Goal: Information Seeking & Learning: Learn about a topic

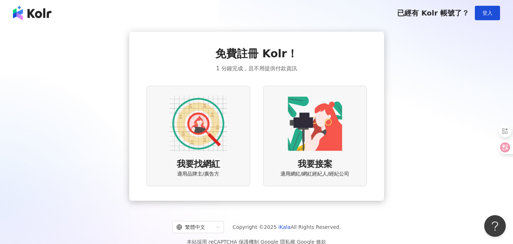
click at [198, 127] on img at bounding box center [199, 124] width 58 height 58
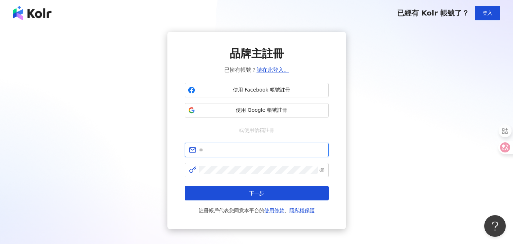
click at [273, 149] on input "text" at bounding box center [261, 150] width 125 height 8
type input "**********"
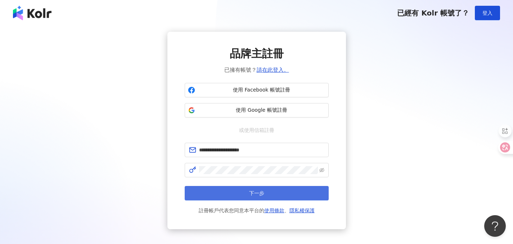
click at [288, 196] on button "下一步" at bounding box center [257, 193] width 144 height 14
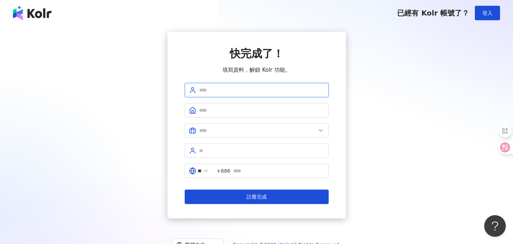
click at [299, 89] on input "text" at bounding box center [261, 90] width 125 height 8
type input "********"
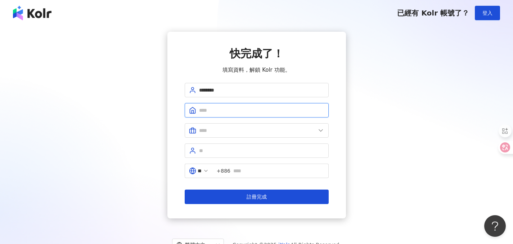
click at [212, 112] on input "text" at bounding box center [261, 110] width 125 height 8
type input "**********"
click at [213, 133] on input "text" at bounding box center [257, 130] width 117 height 8
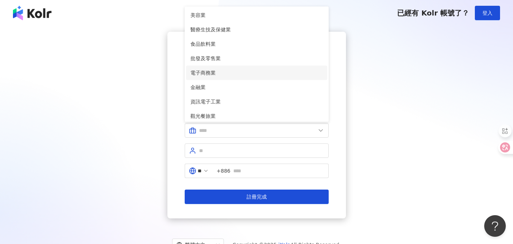
click at [221, 72] on span "電子商務業" at bounding box center [256, 73] width 132 height 8
type input "*****"
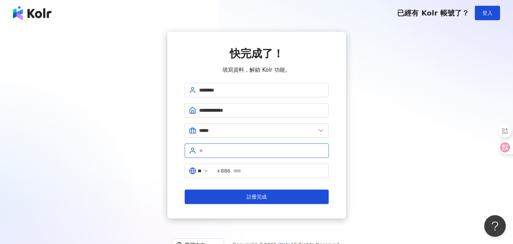
click at [237, 151] on input "text" at bounding box center [261, 151] width 125 height 8
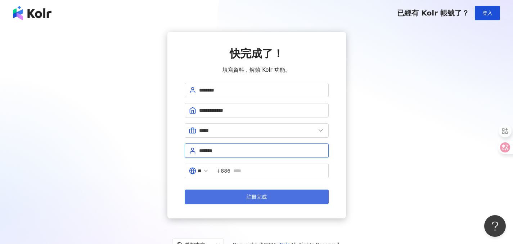
type input "*******"
click at [259, 198] on span "註冊完成" at bounding box center [257, 197] width 20 height 6
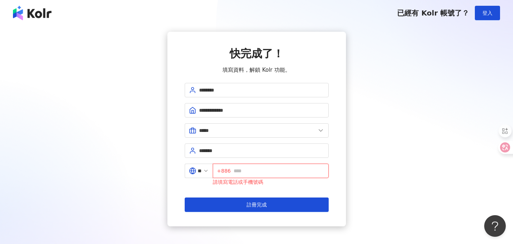
click at [256, 173] on input "text" at bounding box center [279, 171] width 91 height 8
drag, startPoint x: 270, startPoint y: 171, endPoint x: 240, endPoint y: 172, distance: 29.6
click at [240, 172] on input "*********" at bounding box center [279, 171] width 91 height 8
click at [243, 172] on input "*********" at bounding box center [279, 171] width 91 height 8
click at [272, 172] on input "*********" at bounding box center [279, 171] width 91 height 8
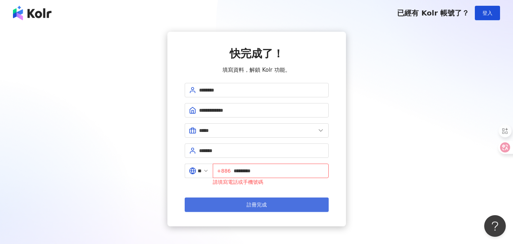
click at [263, 204] on span "註冊完成" at bounding box center [257, 205] width 20 height 6
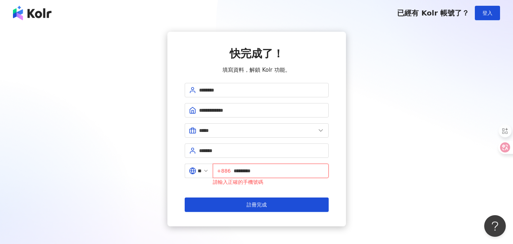
click at [239, 172] on input "*********" at bounding box center [279, 171] width 91 height 8
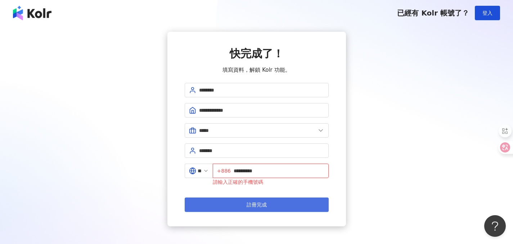
type input "**********"
click at [293, 204] on button "註冊完成" at bounding box center [257, 204] width 144 height 14
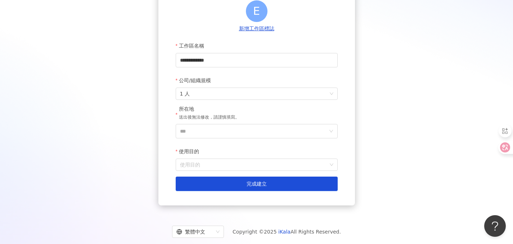
scroll to position [85, 0]
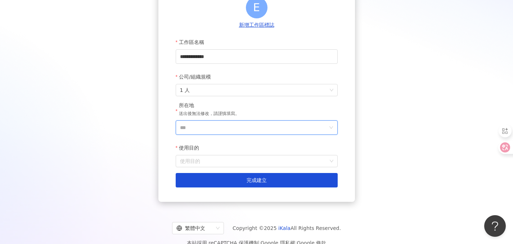
click at [220, 130] on input "***" at bounding box center [254, 128] width 148 height 14
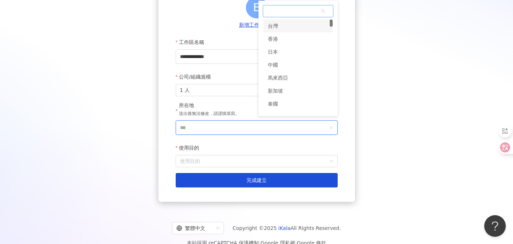
click at [290, 27] on div "台灣" at bounding box center [297, 25] width 69 height 13
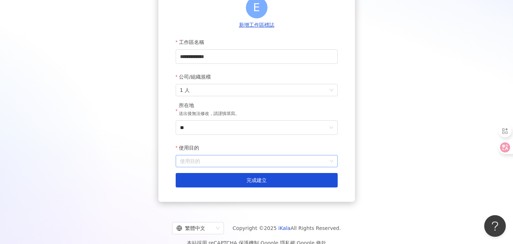
click at [224, 163] on input "使用目的" at bounding box center [256, 161] width 153 height 12
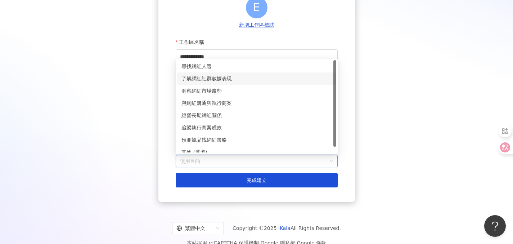
click at [244, 77] on div "了解網紅社群數據表現" at bounding box center [256, 79] width 150 height 8
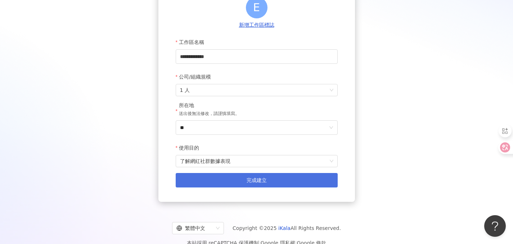
click at [269, 182] on button "完成建立" at bounding box center [257, 180] width 162 height 14
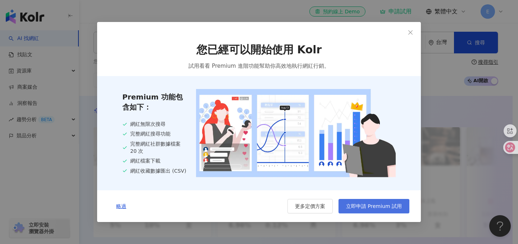
click at [366, 206] on span "立即申請 Premium 試用" at bounding box center [374, 206] width 56 height 6
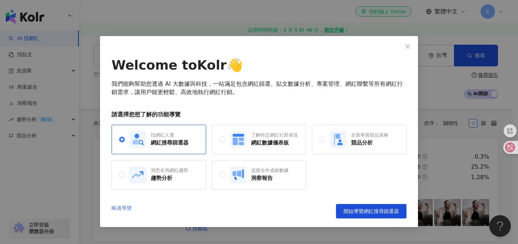
click at [127, 209] on link "略過導覽" at bounding box center [122, 211] width 20 height 14
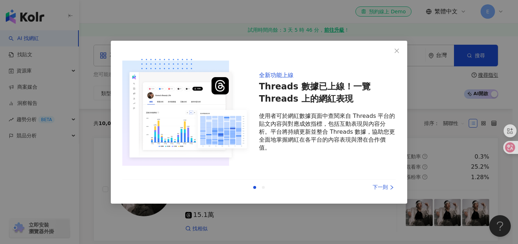
click at [383, 188] on div "下一則" at bounding box center [369, 187] width 54 height 8
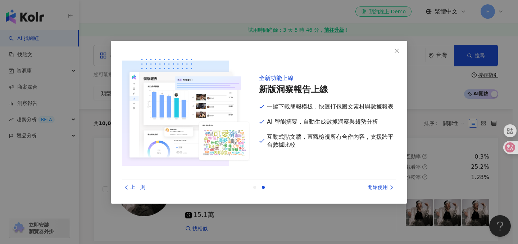
click at [385, 187] on div "開始使用" at bounding box center [369, 187] width 54 height 8
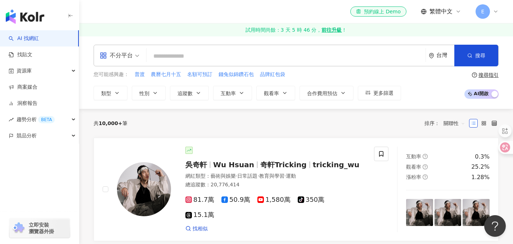
click at [193, 59] on input "search" at bounding box center [285, 56] width 273 height 14
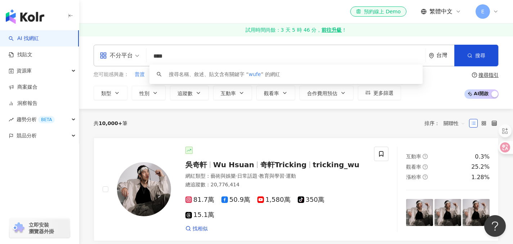
type input "*****"
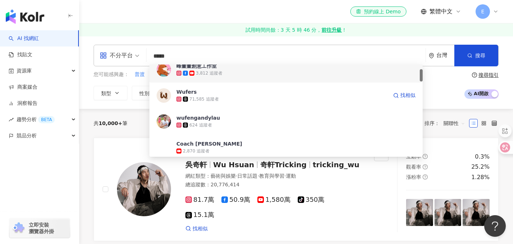
scroll to position [130, 0]
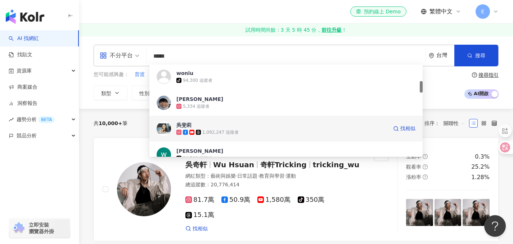
click at [236, 127] on span "吳斐莉" at bounding box center [281, 124] width 211 height 7
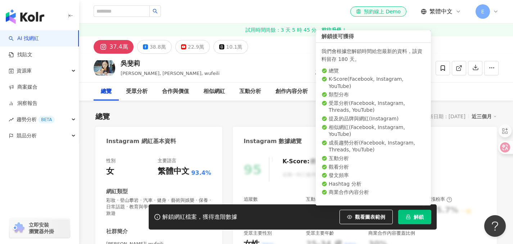
click at [417, 217] on span "解鎖" at bounding box center [419, 217] width 10 height 6
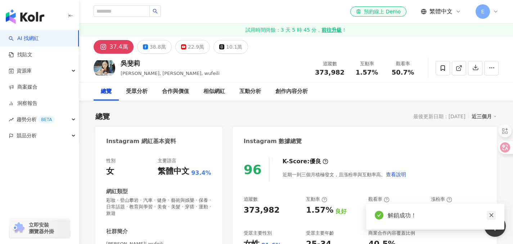
click at [492, 215] on icon "close" at bounding box center [491, 215] width 4 height 4
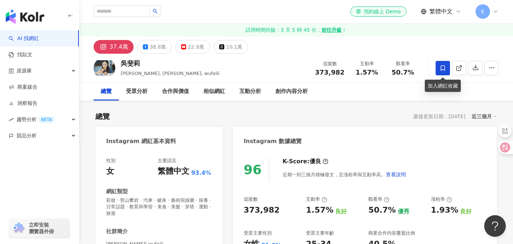
click at [442, 68] on icon at bounding box center [443, 68] width 6 height 6
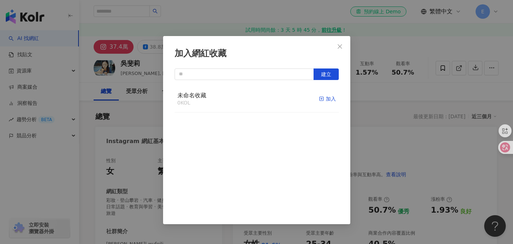
click at [320, 99] on line "button" at bounding box center [321, 99] width 2 height 0
click at [204, 95] on span "未命名收藏" at bounding box center [191, 95] width 29 height 7
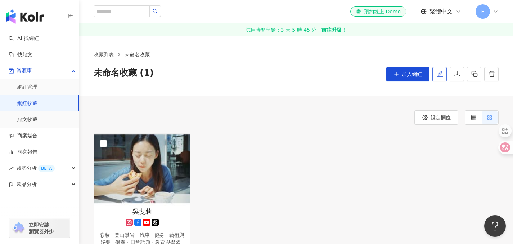
click at [444, 73] on button "button" at bounding box center [439, 74] width 14 height 14
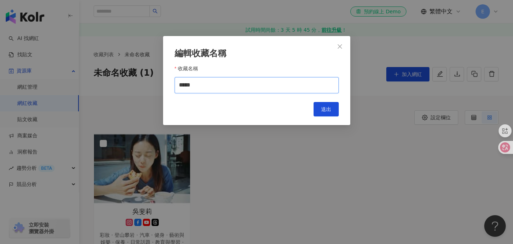
drag, startPoint x: 226, startPoint y: 85, endPoint x: 175, endPoint y: 86, distance: 50.8
click at [175, 86] on input "*****" at bounding box center [257, 85] width 164 height 16
type input "*******"
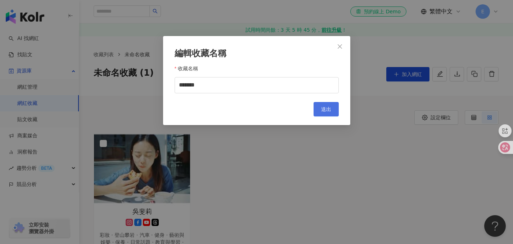
click at [327, 109] on span "送出" at bounding box center [326, 109] width 10 height 6
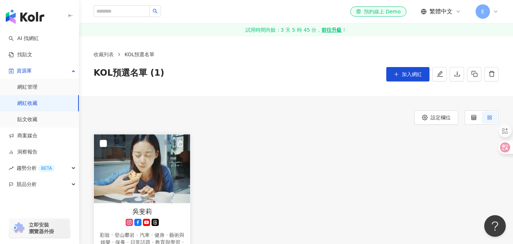
click at [158, 165] on img at bounding box center [142, 170] width 96 height 72
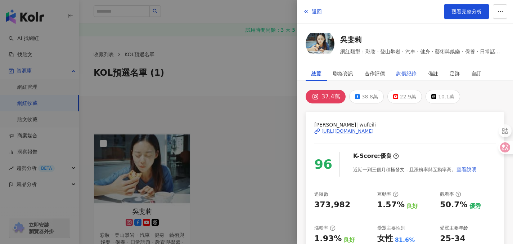
click at [409, 75] on div "詢價紀錄" at bounding box center [406, 73] width 20 height 14
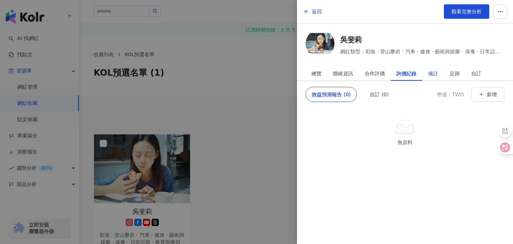
click at [433, 73] on div "備註" at bounding box center [433, 73] width 10 height 14
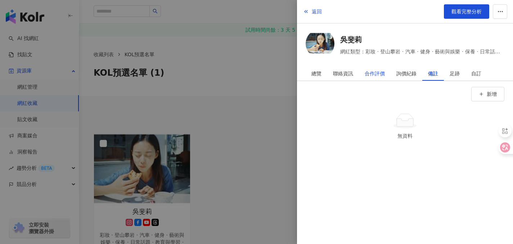
click at [373, 75] on div "合作評價" at bounding box center [375, 73] width 20 height 14
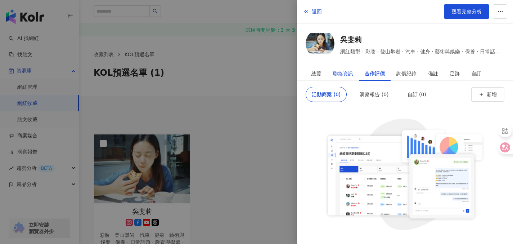
click at [339, 76] on div "聯絡資訊" at bounding box center [343, 73] width 20 height 14
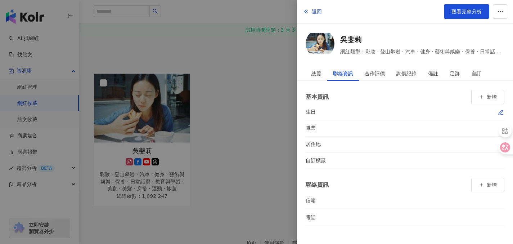
scroll to position [102, 0]
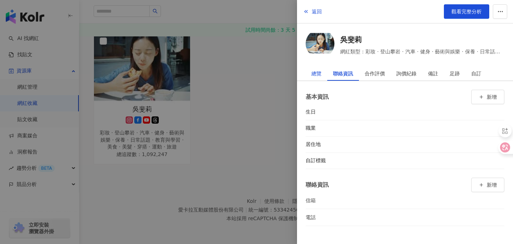
click at [318, 75] on div "總覽" at bounding box center [316, 73] width 10 height 14
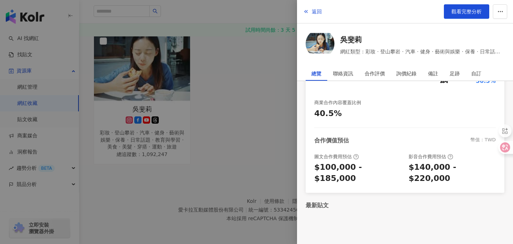
scroll to position [0, 0]
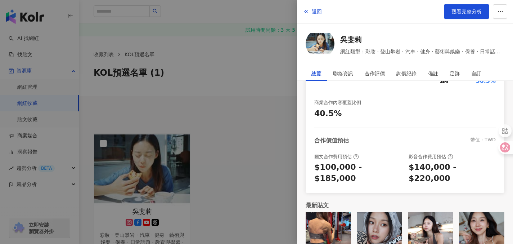
click at [255, 70] on div at bounding box center [256, 122] width 513 height 244
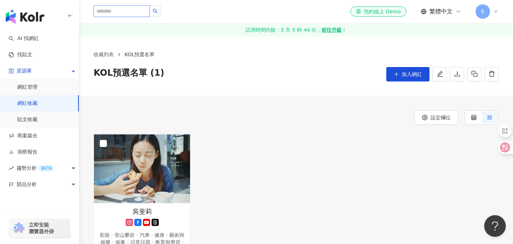
click at [128, 13] on input "search" at bounding box center [122, 11] width 56 height 12
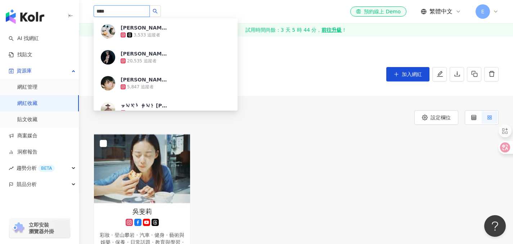
type input "****"
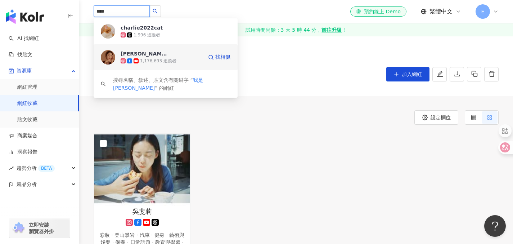
click at [186, 56] on div "查理 1,176,693 追蹤者" at bounding box center [162, 57] width 82 height 14
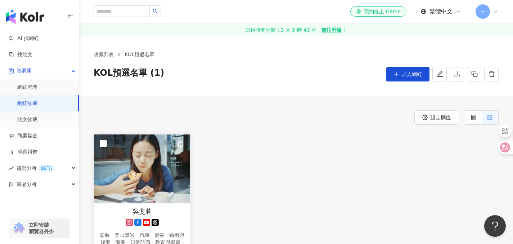
click at [160, 166] on img at bounding box center [142, 170] width 96 height 72
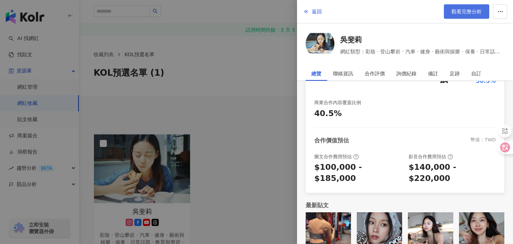
click at [460, 12] on span "觀看完整分析" at bounding box center [466, 12] width 30 height 6
click at [146, 14] on div at bounding box center [256, 122] width 513 height 244
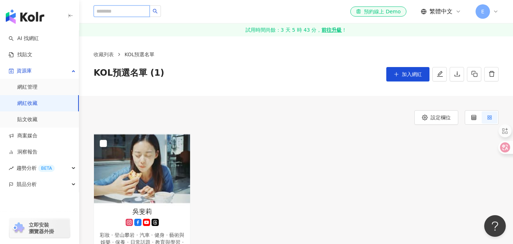
click at [142, 12] on input "search" at bounding box center [122, 11] width 56 height 12
type input "*******"
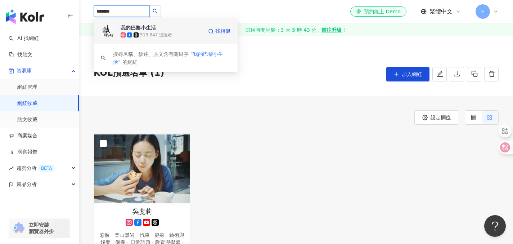
click at [182, 31] on div "我的巴黎小生活 513,847 追蹤者" at bounding box center [162, 31] width 82 height 14
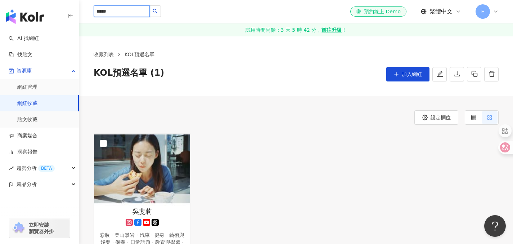
type input "******"
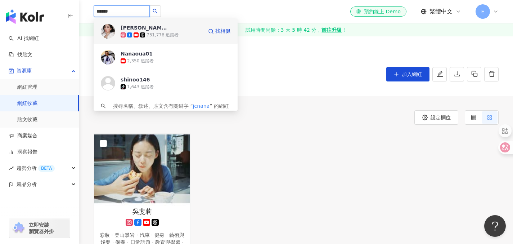
click at [188, 32] on div "731,776 追蹤者" at bounding box center [162, 34] width 82 height 7
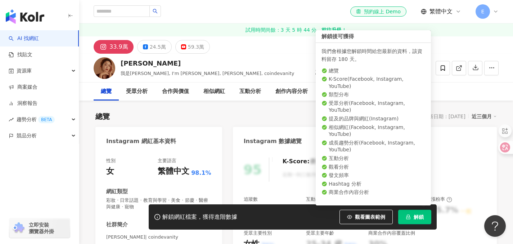
click at [419, 218] on span "解鎖" at bounding box center [419, 217] width 10 height 6
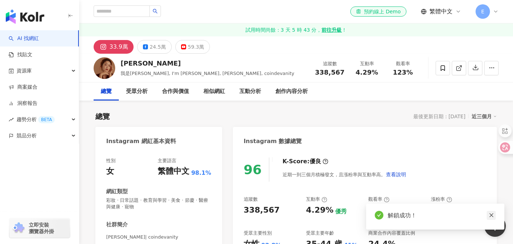
click at [491, 216] on icon "close" at bounding box center [491, 214] width 5 height 5
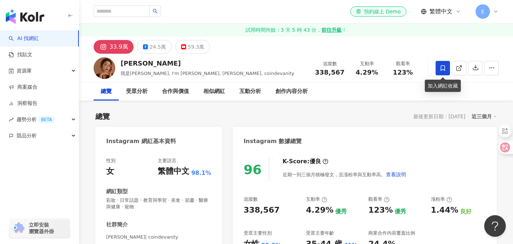
click at [441, 66] on icon at bounding box center [443, 68] width 6 height 6
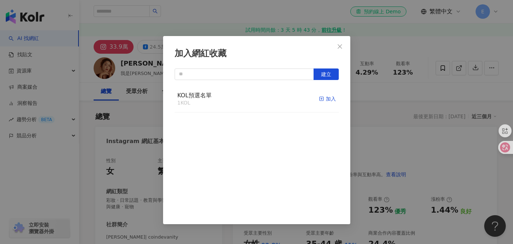
click at [321, 99] on div "加入" at bounding box center [327, 99] width 17 height 8
click at [342, 46] on icon "close" at bounding box center [340, 47] width 6 height 6
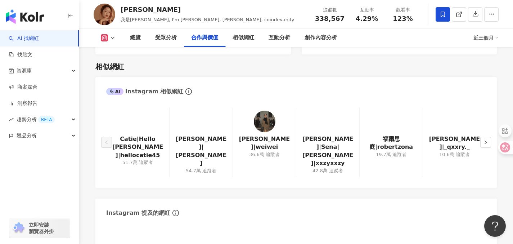
scroll to position [1187, 0]
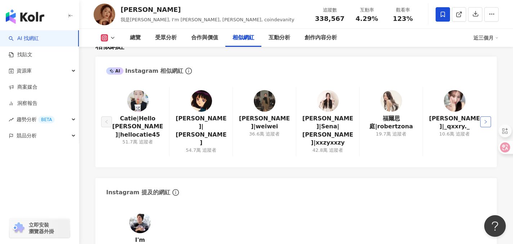
click at [484, 116] on button "button" at bounding box center [485, 121] width 11 height 11
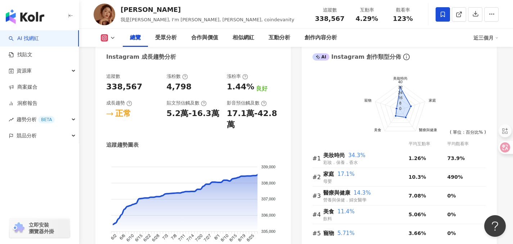
scroll to position [0, 0]
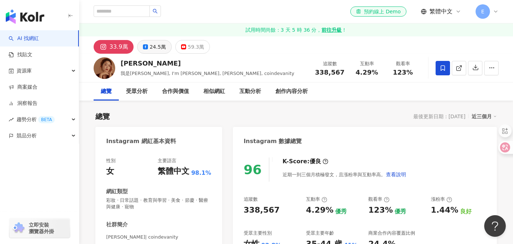
click at [158, 49] on div "24.5萬" at bounding box center [158, 47] width 16 height 10
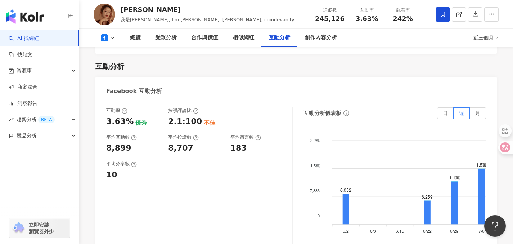
scroll to position [1118, 0]
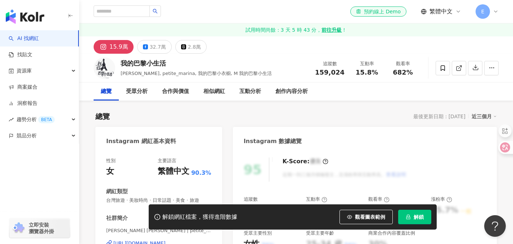
click at [416, 216] on span "解鎖" at bounding box center [419, 217] width 10 height 6
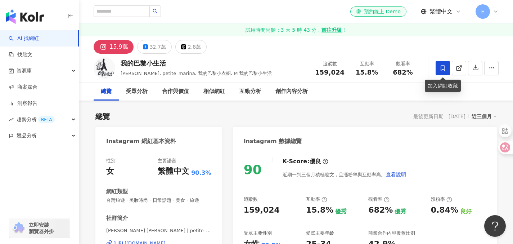
click at [442, 68] on icon at bounding box center [443, 68] width 6 height 6
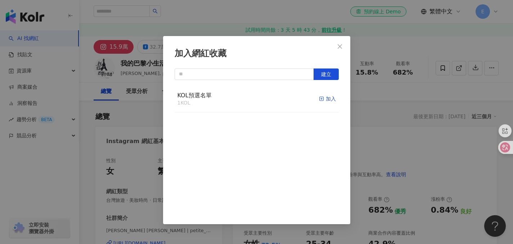
click at [324, 98] on div "加入" at bounding box center [327, 99] width 17 height 8
click at [341, 44] on icon "close" at bounding box center [340, 47] width 6 height 6
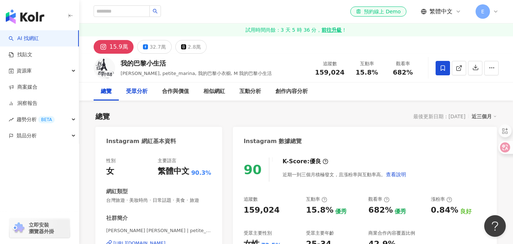
click at [135, 92] on div "受眾分析" at bounding box center [137, 91] width 22 height 9
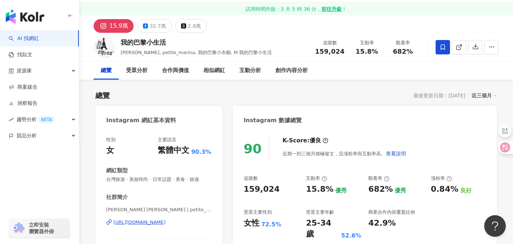
scroll to position [28, 0]
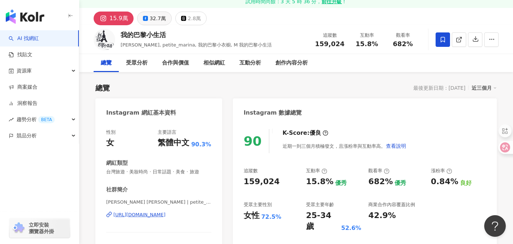
click at [158, 21] on div "32.7萬" at bounding box center [158, 18] width 16 height 10
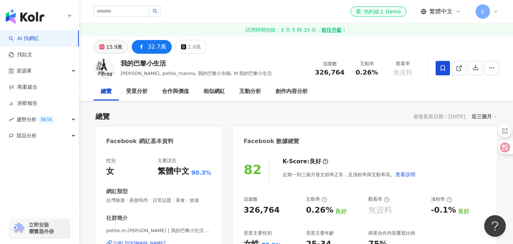
click at [110, 48] on div "15.9萬" at bounding box center [114, 47] width 16 height 10
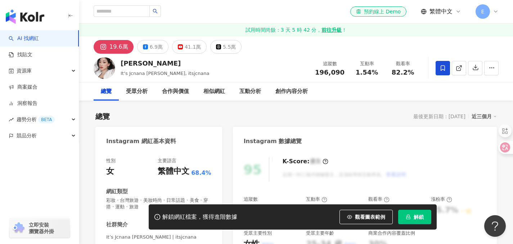
click at [441, 67] on icon at bounding box center [443, 67] width 4 height 5
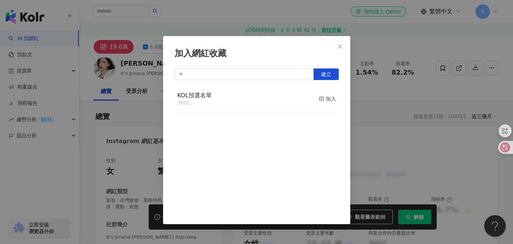
click at [303, 103] on div "KOL預選名單 3 KOL 加入" at bounding box center [257, 99] width 164 height 27
click at [327, 99] on div "加入" at bounding box center [327, 99] width 17 height 8
click at [339, 47] on icon "close" at bounding box center [340, 47] width 6 height 6
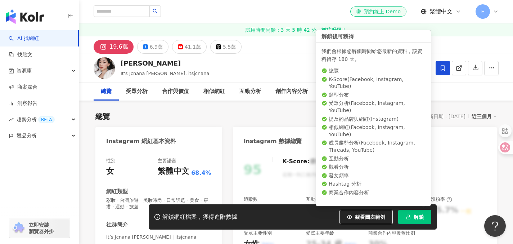
click at [417, 215] on span "解鎖" at bounding box center [419, 217] width 10 height 6
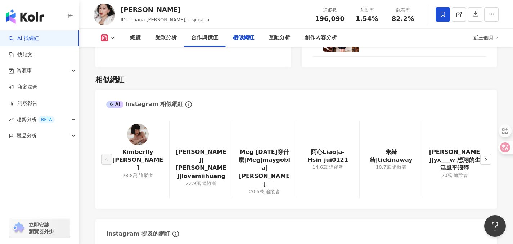
scroll to position [1180, 0]
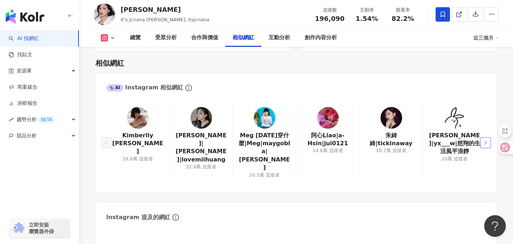
click at [487, 140] on icon "right" at bounding box center [485, 142] width 4 height 4
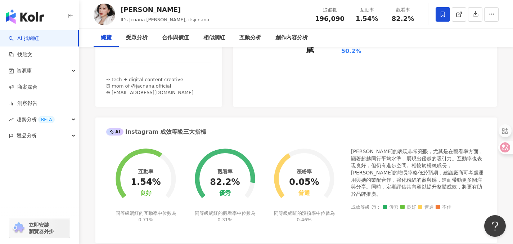
scroll to position [0, 0]
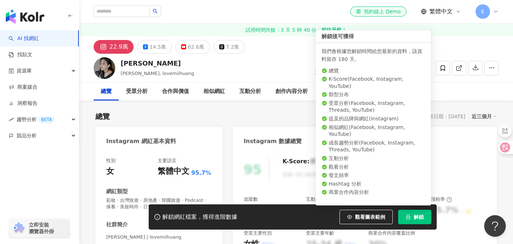
click at [423, 217] on span "解鎖" at bounding box center [419, 217] width 10 height 6
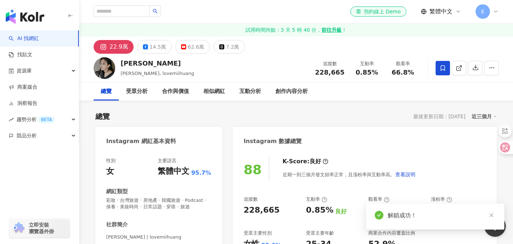
click at [442, 68] on icon at bounding box center [443, 68] width 6 height 6
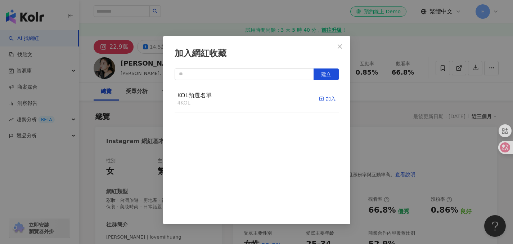
click at [322, 98] on div "加入" at bounding box center [327, 99] width 17 height 8
click at [341, 46] on icon "close" at bounding box center [340, 47] width 6 height 6
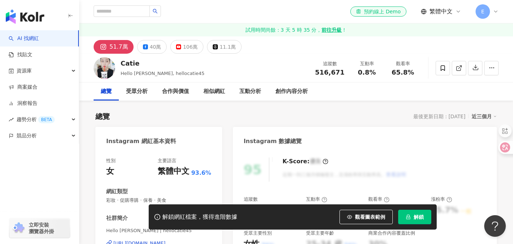
click at [415, 216] on span "解鎖" at bounding box center [419, 217] width 10 height 6
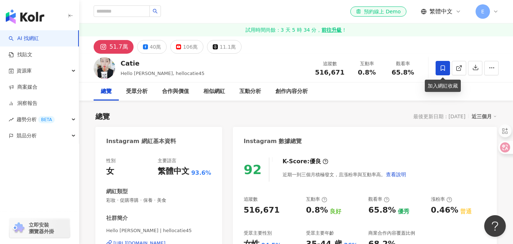
click at [440, 68] on icon at bounding box center [443, 68] width 6 height 6
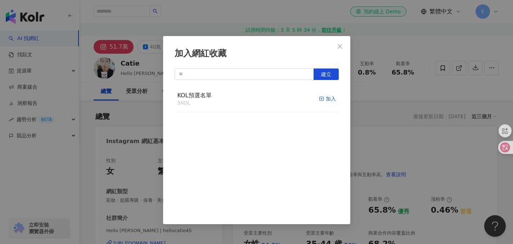
click at [328, 100] on div "加入" at bounding box center [327, 99] width 17 height 8
click at [340, 46] on icon "close" at bounding box center [340, 47] width 6 height 6
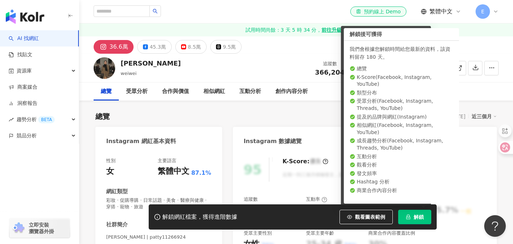
click at [417, 216] on span "解鎖" at bounding box center [419, 217] width 10 height 6
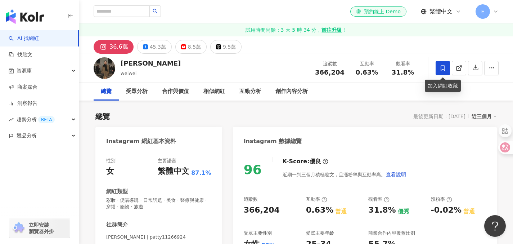
click at [441, 67] on icon at bounding box center [443, 68] width 6 height 6
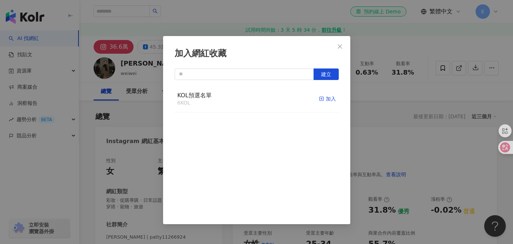
click at [321, 98] on div "加入" at bounding box center [327, 99] width 17 height 8
click at [338, 48] on icon "close" at bounding box center [340, 46] width 4 height 4
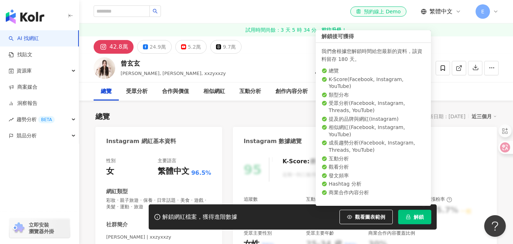
click at [419, 218] on span "解鎖" at bounding box center [419, 217] width 10 height 6
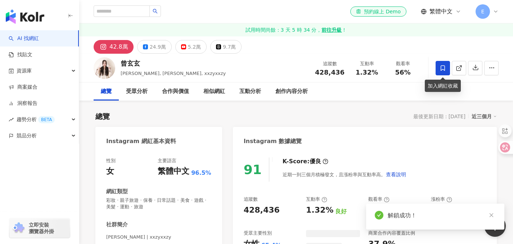
click at [442, 68] on icon at bounding box center [443, 68] width 6 height 6
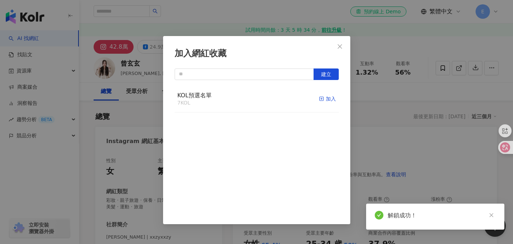
click at [323, 101] on div "加入" at bounding box center [327, 99] width 17 height 8
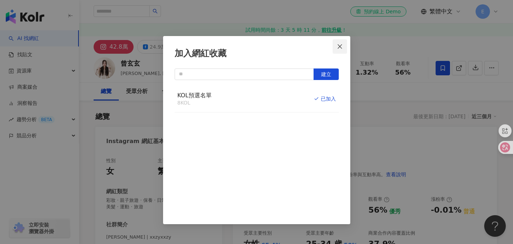
click at [342, 47] on icon "close" at bounding box center [340, 47] width 6 height 6
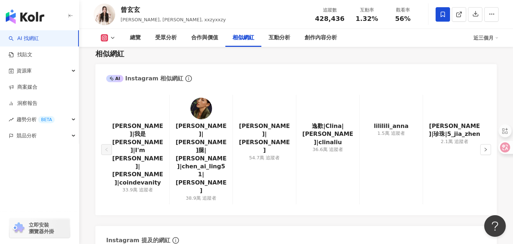
scroll to position [1179, 0]
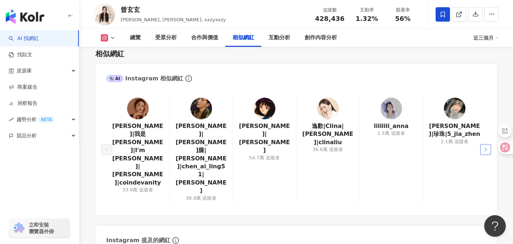
click at [488, 144] on button "button" at bounding box center [485, 149] width 11 height 11
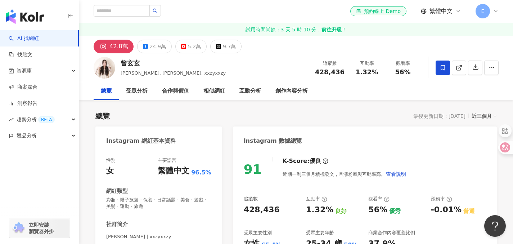
scroll to position [0, 0]
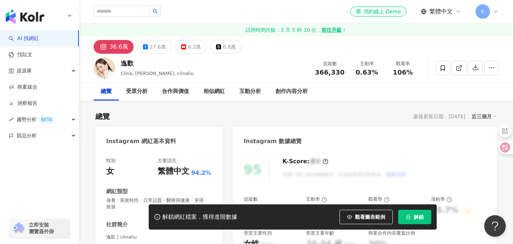
click at [420, 217] on span "解鎖" at bounding box center [419, 217] width 10 height 6
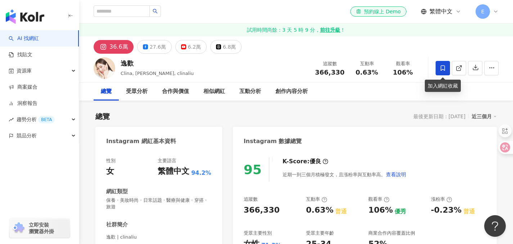
click at [445, 64] on span at bounding box center [443, 68] width 14 height 14
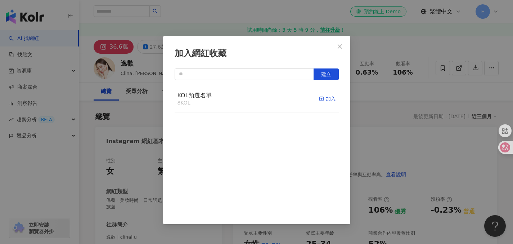
click at [322, 100] on div "加入" at bounding box center [327, 99] width 17 height 8
click at [342, 44] on icon "close" at bounding box center [340, 47] width 6 height 6
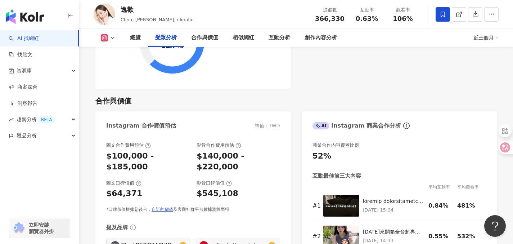
scroll to position [931, 0]
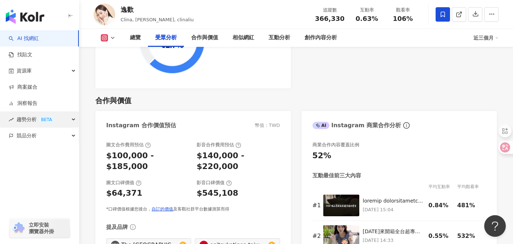
click at [75, 120] on div "趨勢分析 BETA" at bounding box center [39, 119] width 79 height 16
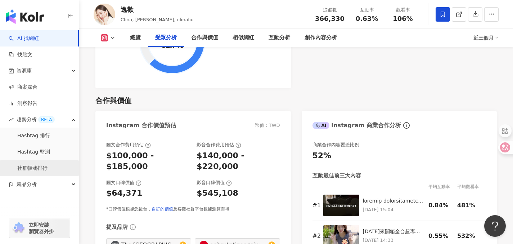
click at [39, 168] on link "社群帳號排行" at bounding box center [32, 167] width 30 height 7
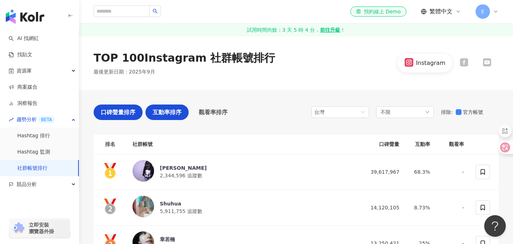
click at [170, 114] on span "互動率排序" at bounding box center [167, 112] width 29 height 9
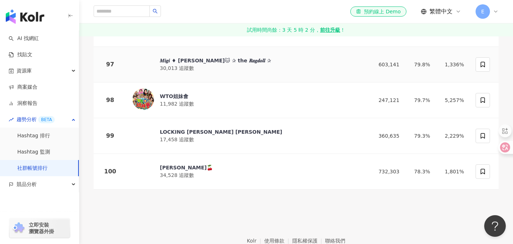
scroll to position [3537, 0]
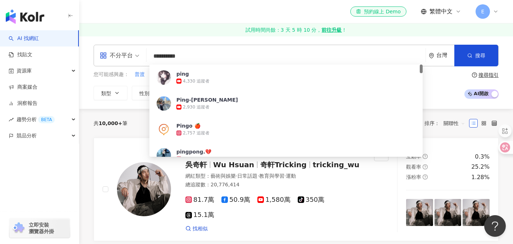
type input "**********"
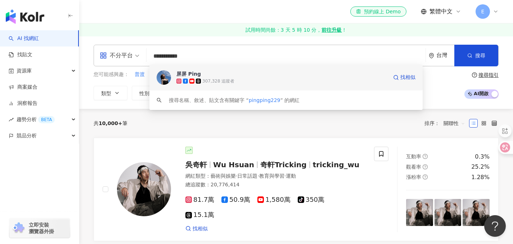
click at [369, 79] on div "307,328 追蹤者" at bounding box center [281, 80] width 211 height 7
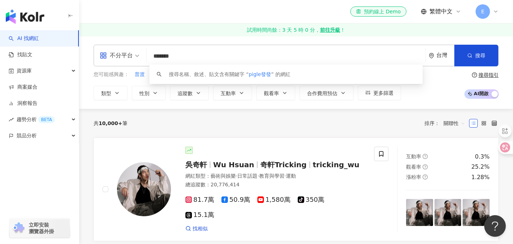
drag, startPoint x: 167, startPoint y: 57, endPoint x: 149, endPoint y: 58, distance: 18.0
click at [149, 58] on input "*******" at bounding box center [285, 56] width 273 height 14
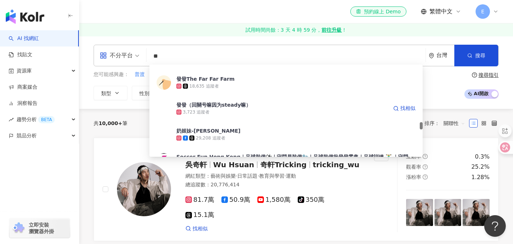
scroll to position [844, 0]
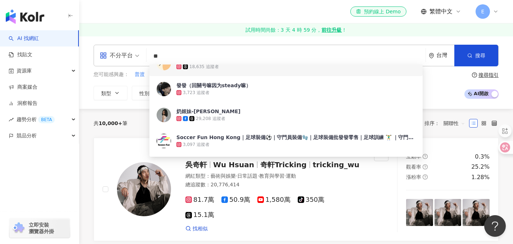
drag, startPoint x: 173, startPoint y: 54, endPoint x: 145, endPoint y: 54, distance: 28.4
click at [145, 54] on div "不分平台 ** 台灣 搜尋 3b45a36f-49f6-44c7-a5f4-75ae1e94509e abe9bb73-c068-47e5-93c0-a7f8…" at bounding box center [296, 56] width 405 height 22
type input "*"
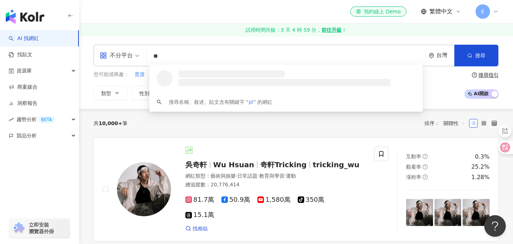
scroll to position [0, 0]
type input "********"
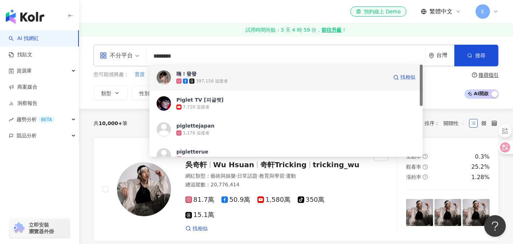
click at [347, 78] on div "397,156 追蹤者" at bounding box center [281, 80] width 211 height 7
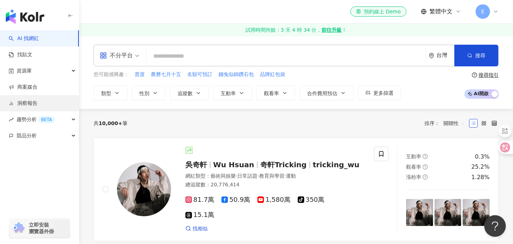
click at [35, 107] on link "洞察報告" at bounding box center [23, 103] width 29 height 7
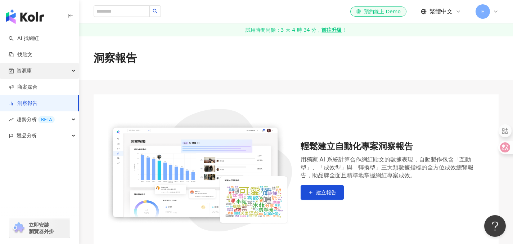
click at [36, 72] on div "資源庫" at bounding box center [39, 71] width 79 height 16
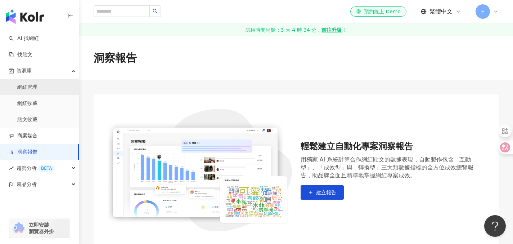
click at [31, 87] on link "網紅管理" at bounding box center [27, 87] width 20 height 7
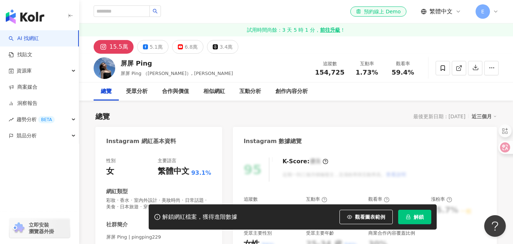
click at [418, 216] on span "解鎖" at bounding box center [419, 217] width 10 height 6
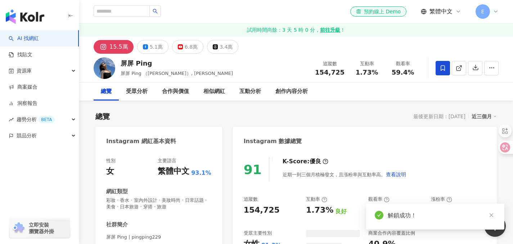
click at [441, 69] on icon at bounding box center [443, 67] width 4 height 5
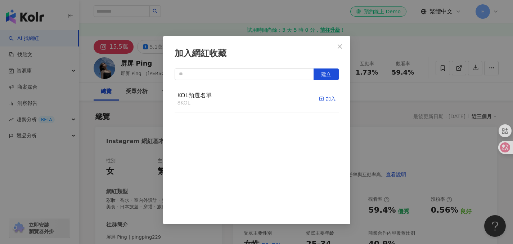
click at [323, 99] on div "加入" at bounding box center [327, 99] width 17 height 8
click at [341, 46] on icon "close" at bounding box center [340, 47] width 6 height 6
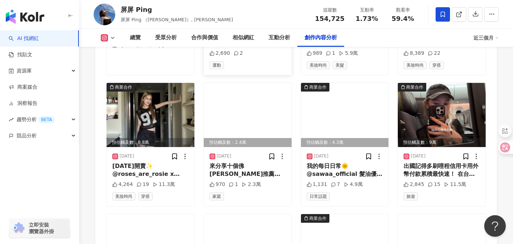
scroll to position [2511, 0]
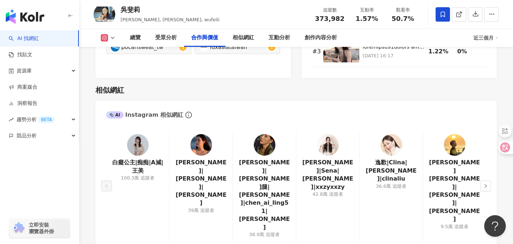
scroll to position [1161, 0]
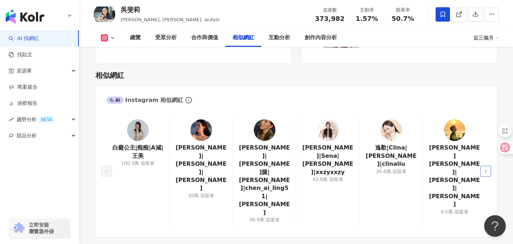
click at [484, 169] on icon "right" at bounding box center [485, 171] width 4 height 4
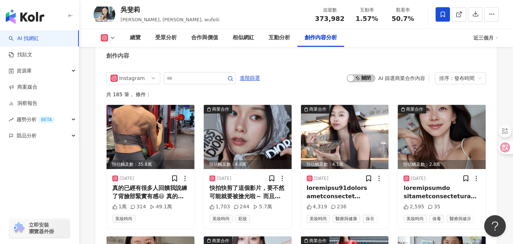
scroll to position [2244, 0]
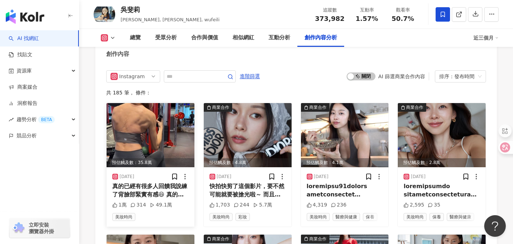
click at [150, 117] on img at bounding box center [151, 135] width 88 height 64
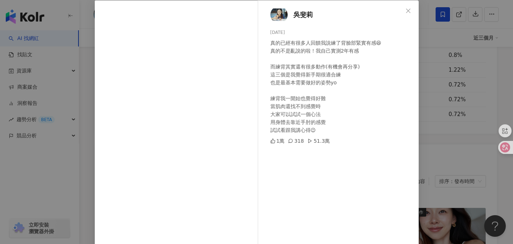
scroll to position [34, 0]
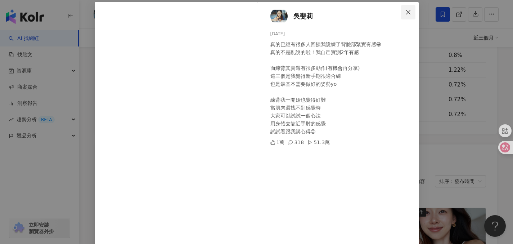
click at [407, 10] on icon "close" at bounding box center [408, 12] width 6 height 6
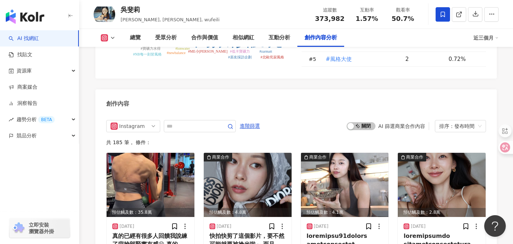
scroll to position [2235, 0]
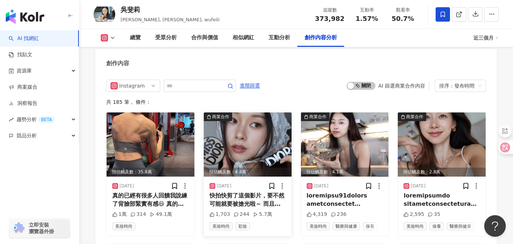
click at [268, 118] on img at bounding box center [248, 144] width 88 height 64
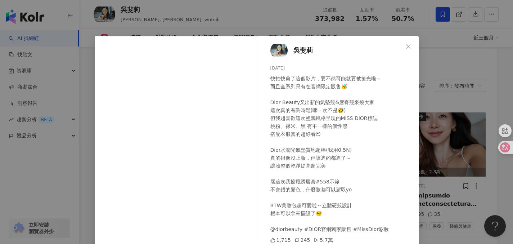
click at [406, 44] on icon "close" at bounding box center [408, 46] width 4 height 4
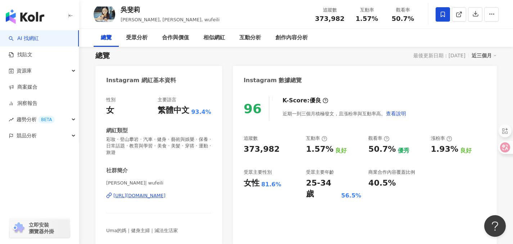
scroll to position [62, 0]
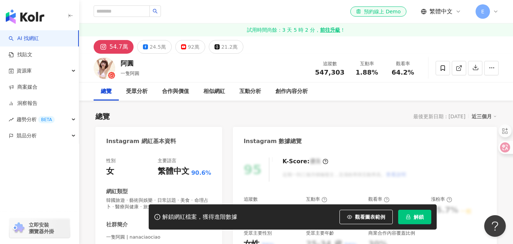
drag, startPoint x: 424, startPoint y: 217, endPoint x: 401, endPoint y: 180, distance: 43.3
click at [424, 217] on button "解鎖" at bounding box center [414, 216] width 33 height 14
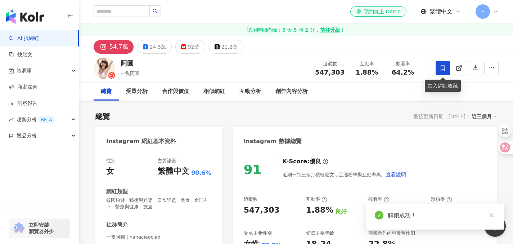
click at [441, 70] on icon at bounding box center [443, 67] width 4 height 5
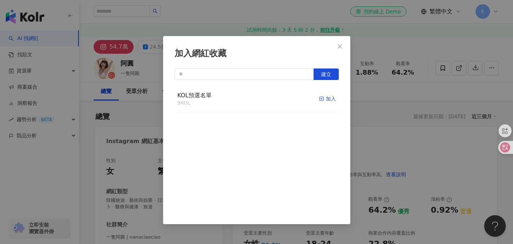
click at [319, 101] on rect "button" at bounding box center [321, 99] width 4 height 4
click at [343, 47] on span "Close" at bounding box center [340, 47] width 14 height 6
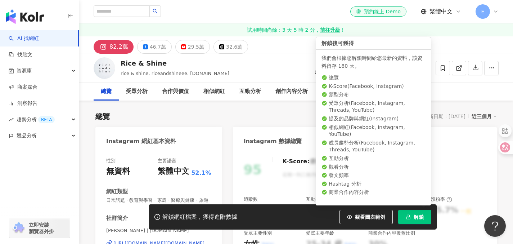
click at [420, 216] on span "解鎖" at bounding box center [419, 217] width 10 height 6
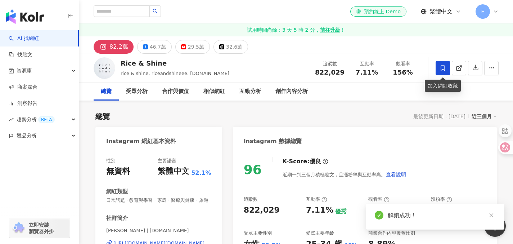
click at [445, 68] on icon at bounding box center [443, 68] width 6 height 6
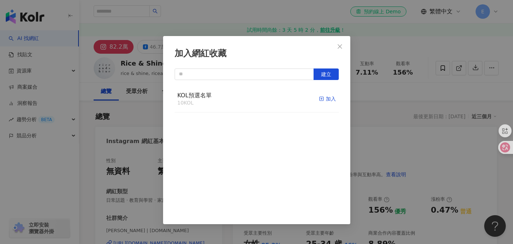
click at [326, 100] on div "加入" at bounding box center [327, 99] width 17 height 8
click at [339, 48] on icon "close" at bounding box center [340, 47] width 6 height 6
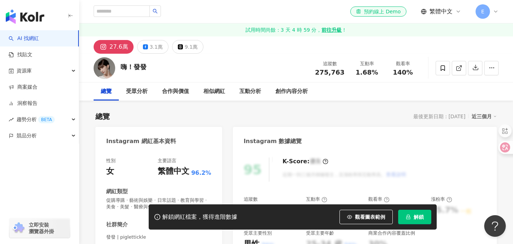
click at [419, 219] on span "解鎖" at bounding box center [419, 217] width 10 height 6
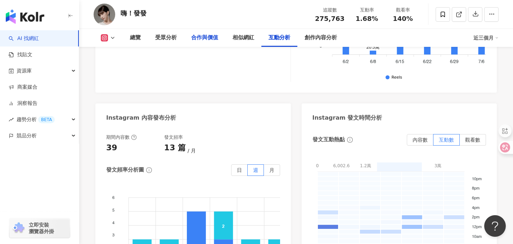
scroll to position [1827, 0]
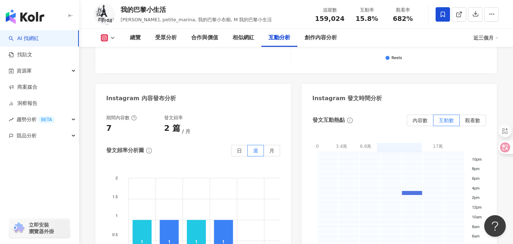
scroll to position [1175, 0]
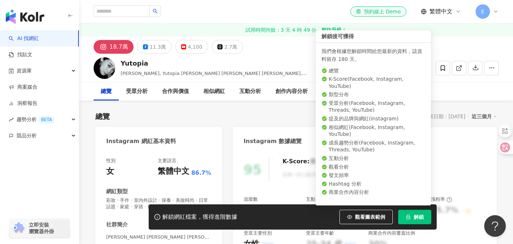
click at [419, 216] on span "解鎖" at bounding box center [419, 217] width 10 height 6
click at [421, 217] on span "解鎖" at bounding box center [419, 217] width 10 height 6
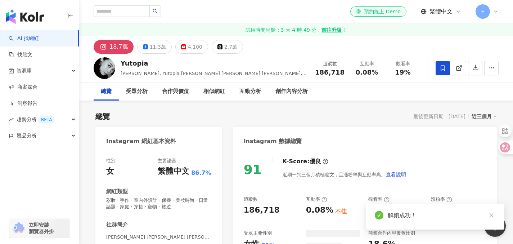
click at [444, 70] on icon at bounding box center [443, 67] width 4 height 5
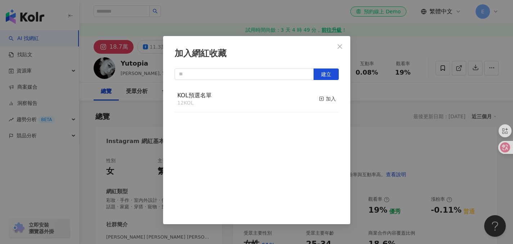
click at [319, 103] on button "加入" at bounding box center [327, 98] width 17 height 15
click at [340, 48] on icon "close" at bounding box center [340, 47] width 6 height 6
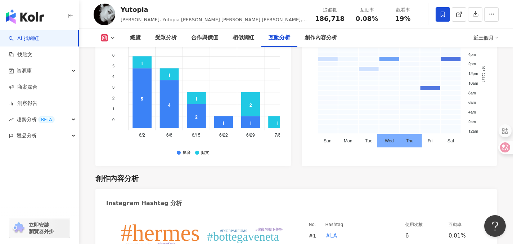
scroll to position [1972, 0]
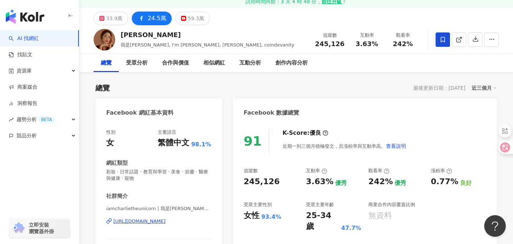
scroll to position [36, 0]
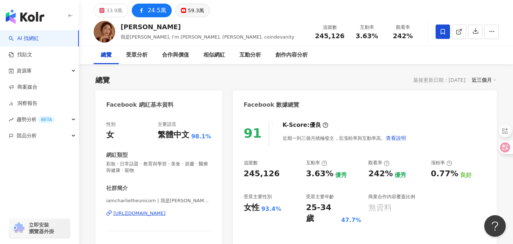
click at [189, 13] on div "59.3萬" at bounding box center [196, 10] width 16 height 10
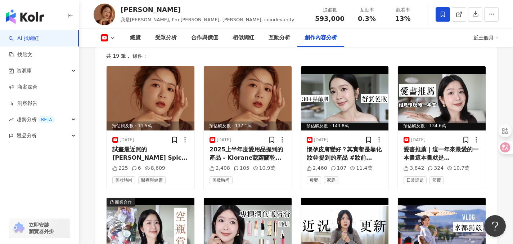
scroll to position [1996, 0]
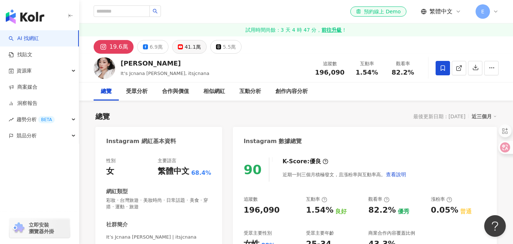
click at [192, 50] on div "41.1萬" at bounding box center [193, 47] width 16 height 10
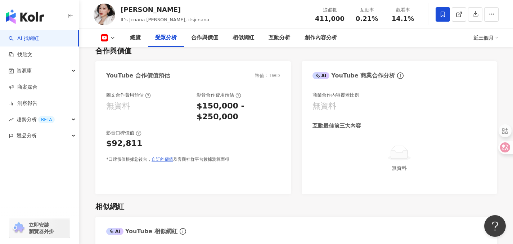
scroll to position [894, 0]
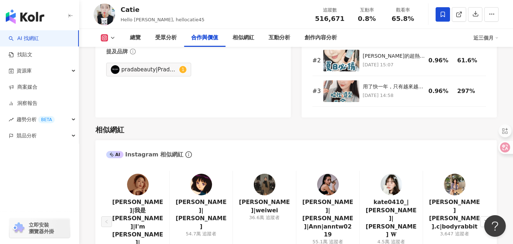
scroll to position [1149, 0]
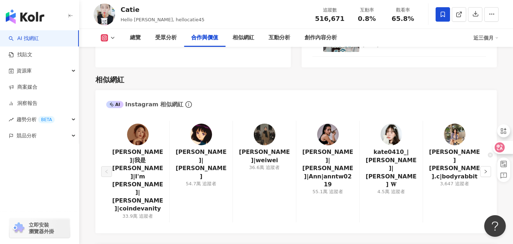
click at [490, 152] on div at bounding box center [490, 154] width 5 height 9
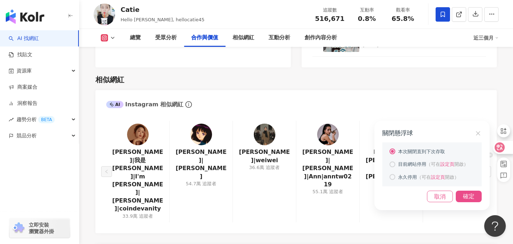
click at [481, 115] on div "關閉懸浮球 本次關閉直到下次存取 目前網站停用 （可在 設定頁 開啟） 永久停用 （可在 設定頁 開啟） 取消 確定" at bounding box center [256, 122] width 513 height 244
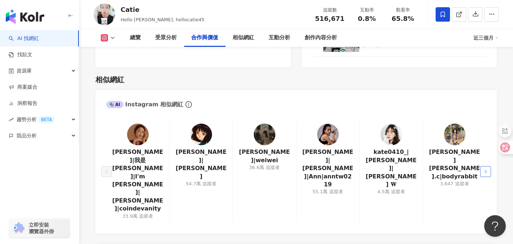
click at [483, 169] on icon "right" at bounding box center [485, 171] width 4 height 4
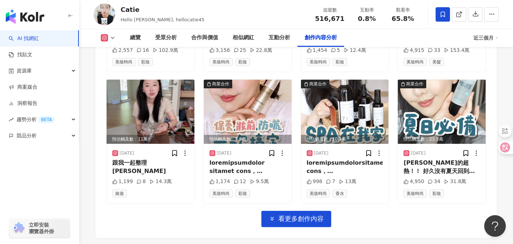
scroll to position [2569, 0]
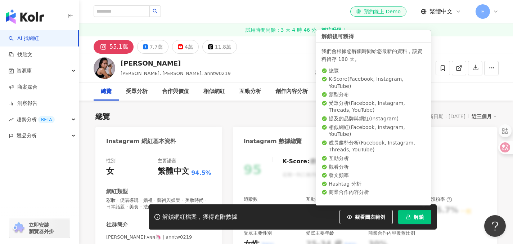
click at [413, 216] on button "解鎖" at bounding box center [414, 216] width 33 height 14
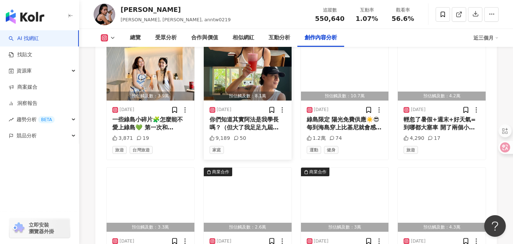
scroll to position [2491, 0]
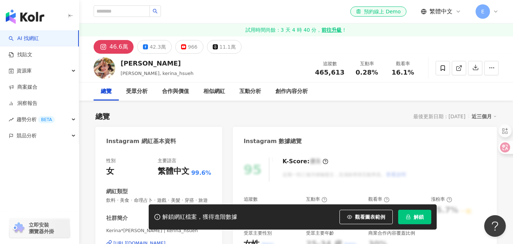
click at [418, 215] on span "解鎖" at bounding box center [419, 217] width 10 height 6
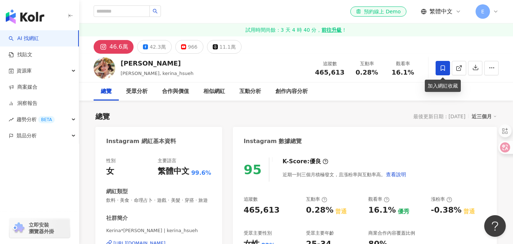
click at [440, 67] on icon at bounding box center [443, 68] width 6 height 6
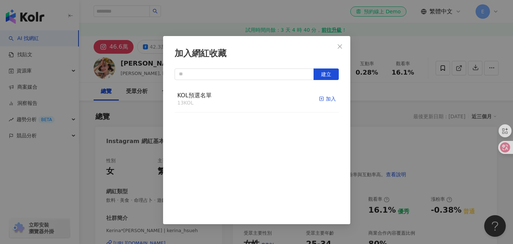
click at [319, 101] on div "加入" at bounding box center [327, 99] width 17 height 8
click at [340, 47] on icon "close" at bounding box center [340, 47] width 6 height 6
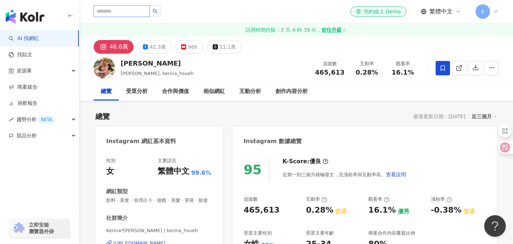
click at [131, 12] on input "search" at bounding box center [122, 11] width 56 height 12
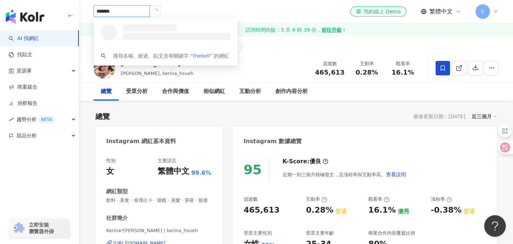
type input "********"
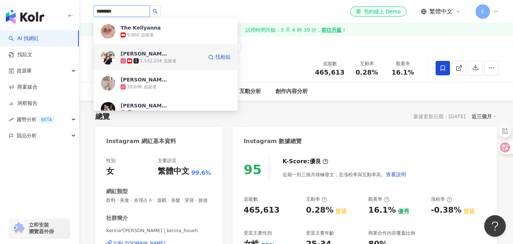
click at [185, 56] on div "凱利 1,532,258 追蹤者" at bounding box center [162, 57] width 82 height 14
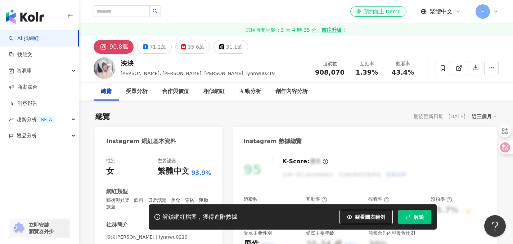
click at [417, 216] on span "解鎖" at bounding box center [419, 217] width 10 height 6
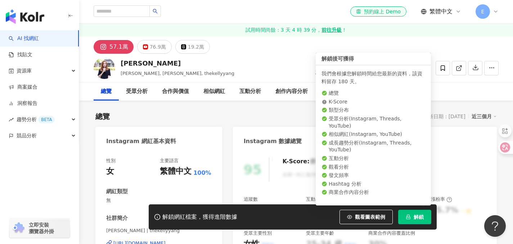
click at [417, 215] on span "解鎖" at bounding box center [419, 217] width 10 height 6
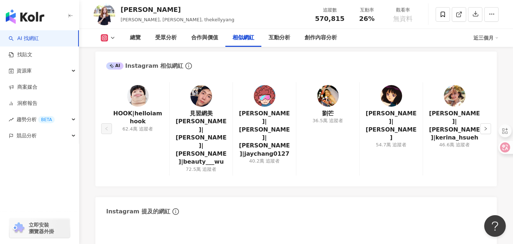
scroll to position [1212, 0]
click at [483, 123] on button "button" at bounding box center [485, 128] width 11 height 11
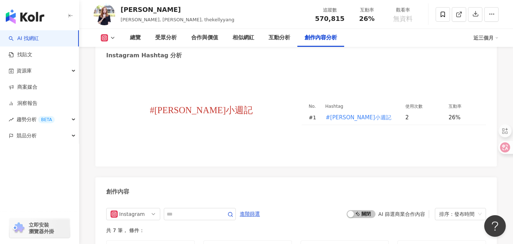
scroll to position [2164, 0]
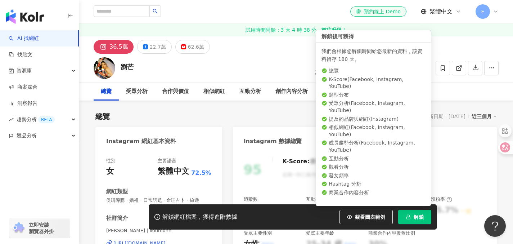
click at [419, 217] on span "解鎖" at bounding box center [419, 217] width 10 height 6
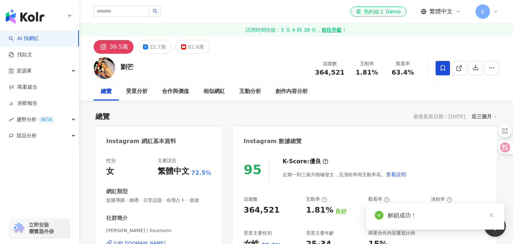
click at [444, 72] on span at bounding box center [443, 68] width 14 height 14
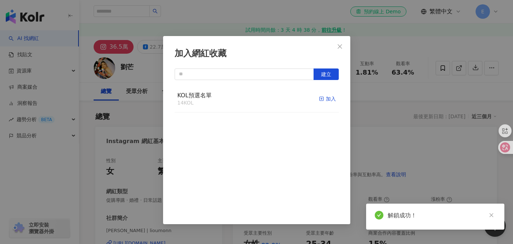
click at [326, 99] on div "加入" at bounding box center [327, 99] width 17 height 8
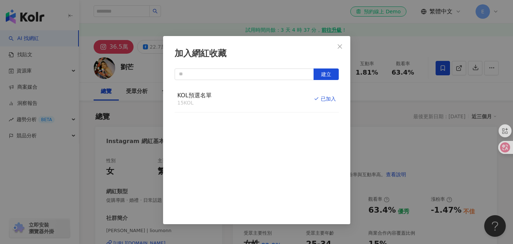
click at [340, 48] on icon "close" at bounding box center [340, 47] width 6 height 6
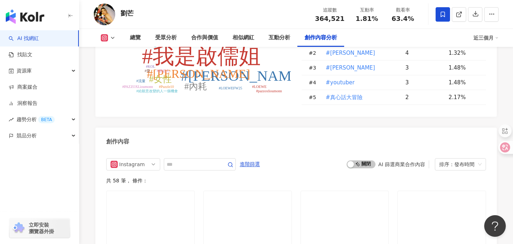
scroll to position [2194, 0]
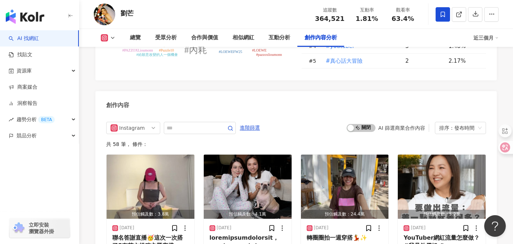
click at [243, 154] on img "button" at bounding box center [248, 186] width 88 height 64
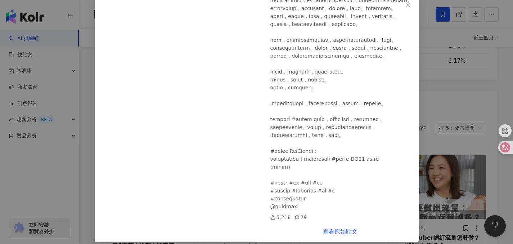
scroll to position [48, 0]
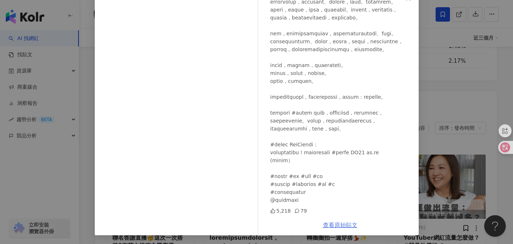
click at [328, 226] on link "查看原始貼文" at bounding box center [340, 224] width 35 height 7
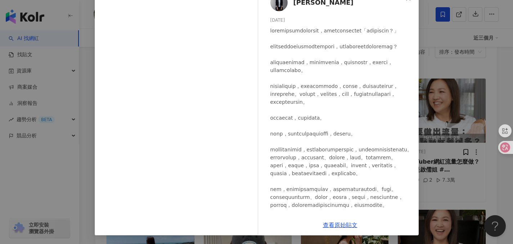
scroll to position [0, 0]
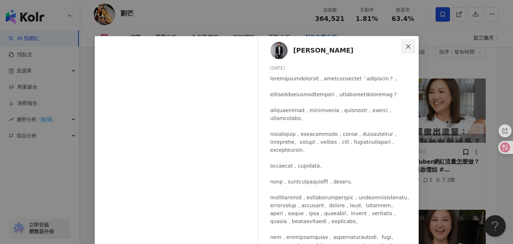
click at [408, 44] on span "Close" at bounding box center [408, 47] width 14 height 6
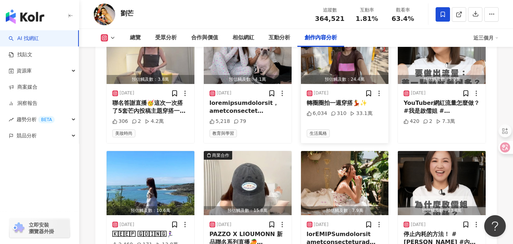
scroll to position [2330, 0]
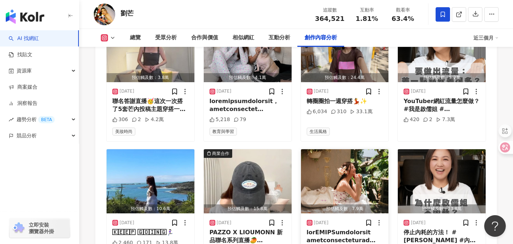
click at [347, 149] on img "button" at bounding box center [345, 181] width 88 height 64
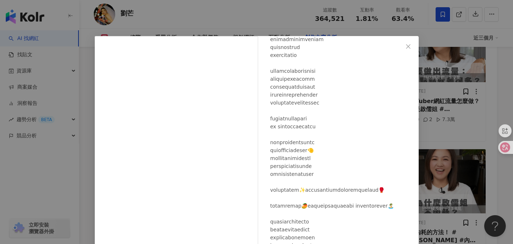
scroll to position [93, 0]
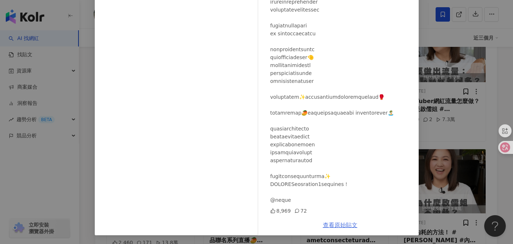
click at [340, 224] on link "查看原始貼文" at bounding box center [340, 224] width 35 height 7
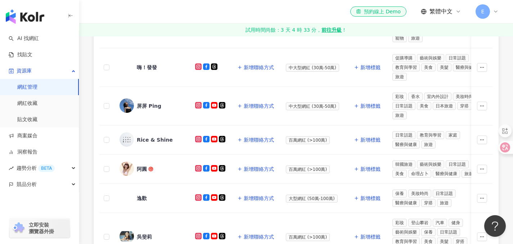
scroll to position [493, 0]
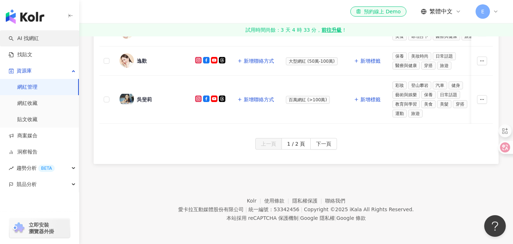
click at [39, 37] on link "AI 找網紅" at bounding box center [24, 38] width 30 height 7
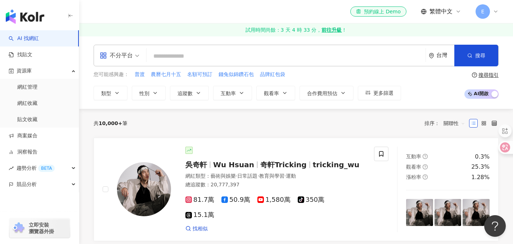
click at [137, 55] on span "不分平台" at bounding box center [120, 56] width 40 height 12
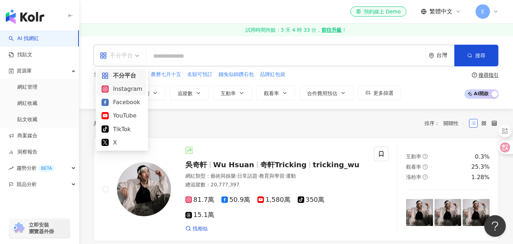
click at [127, 88] on div "Instagram" at bounding box center [122, 88] width 41 height 9
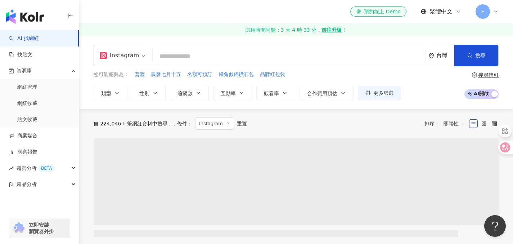
click at [188, 59] on input "search" at bounding box center [288, 56] width 267 height 14
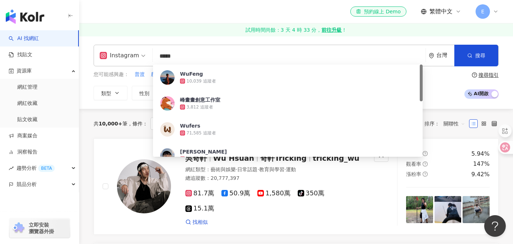
type input "****"
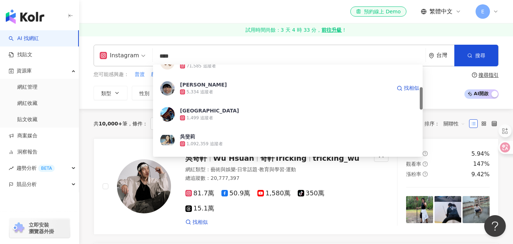
scroll to position [112, 0]
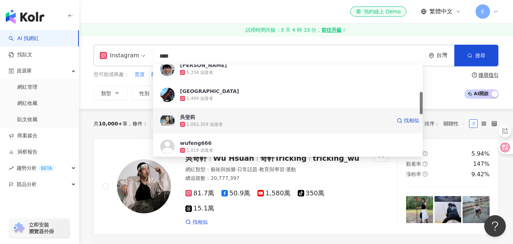
click at [234, 119] on span "吳斐莉" at bounding box center [285, 116] width 211 height 7
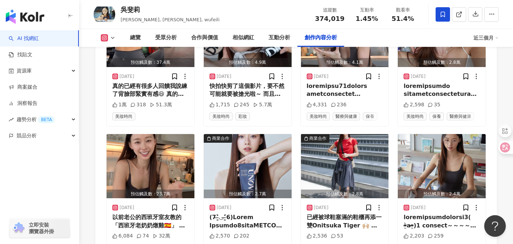
scroll to position [2601, 0]
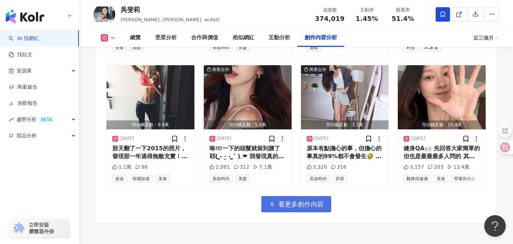
click at [321, 200] on span "看更多創作內容" at bounding box center [300, 204] width 45 height 8
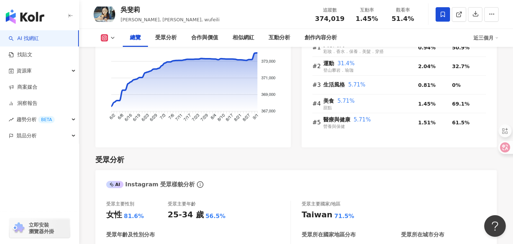
scroll to position [0, 0]
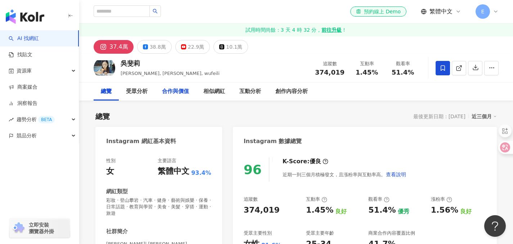
click at [182, 95] on div "合作與價值" at bounding box center [175, 91] width 27 height 9
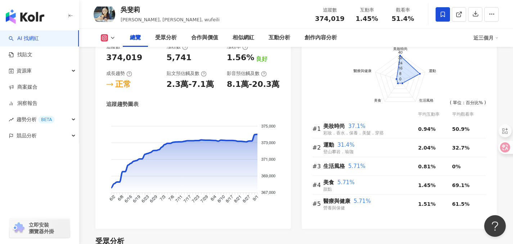
scroll to position [400, 0]
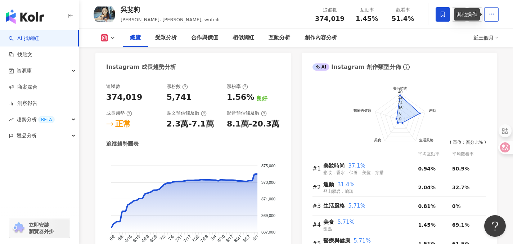
click at [493, 13] on icon "button" at bounding box center [491, 14] width 6 height 6
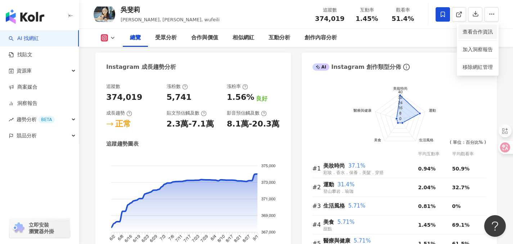
click at [482, 31] on span "查看合作資訊" at bounding box center [478, 32] width 30 height 8
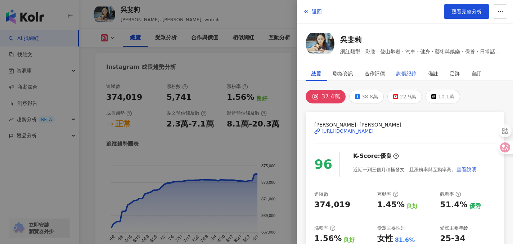
click at [405, 73] on div "詢價紀錄" at bounding box center [406, 73] width 20 height 14
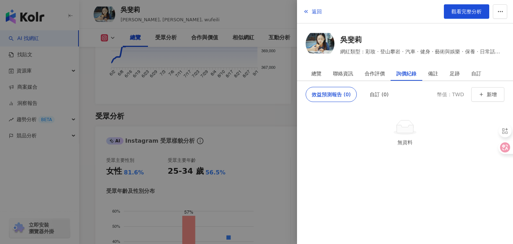
scroll to position [418, 0]
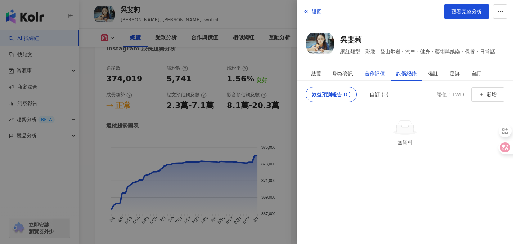
click at [377, 76] on div "合作評價" at bounding box center [375, 73] width 20 height 14
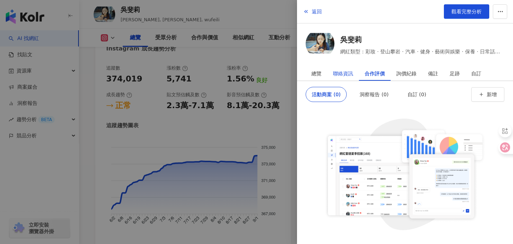
click at [347, 75] on div "聯絡資訊" at bounding box center [343, 73] width 20 height 14
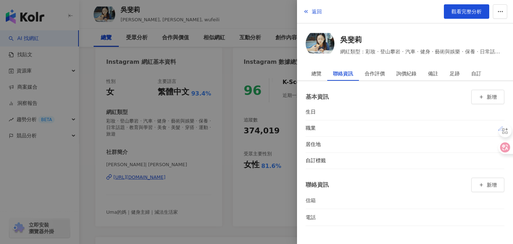
scroll to position [0, 0]
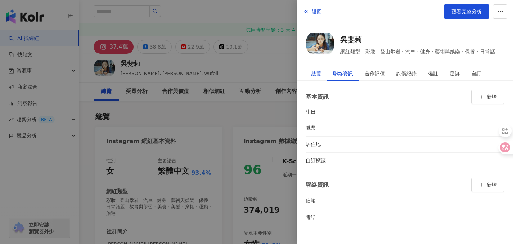
click at [313, 72] on div "總覽" at bounding box center [316, 73] width 10 height 14
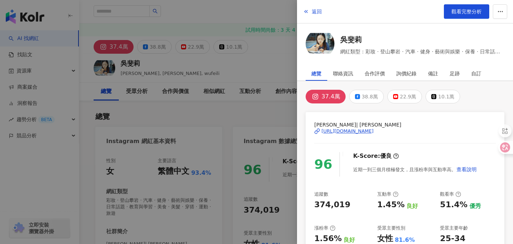
click at [254, 66] on div at bounding box center [256, 122] width 513 height 244
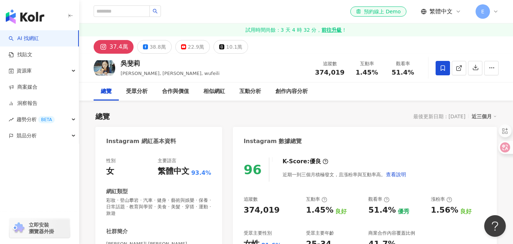
click at [23, 18] on img "button" at bounding box center [25, 16] width 39 height 14
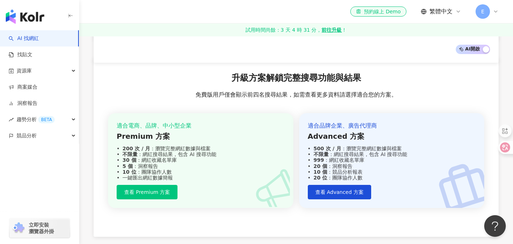
scroll to position [1371, 0]
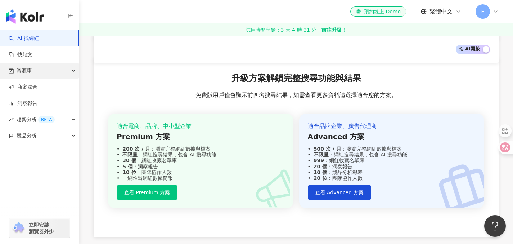
click at [58, 73] on div "資源庫" at bounding box center [39, 71] width 79 height 16
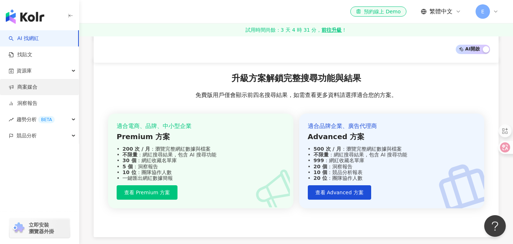
click at [37, 91] on link "商案媒合" at bounding box center [23, 87] width 29 height 7
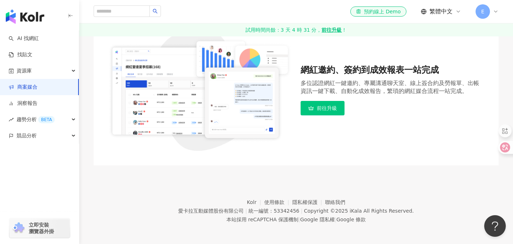
scroll to position [59, 0]
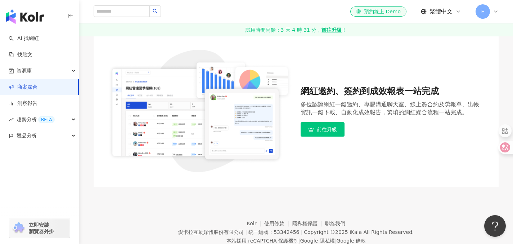
click at [323, 129] on span "前往升級" at bounding box center [327, 129] width 20 height 6
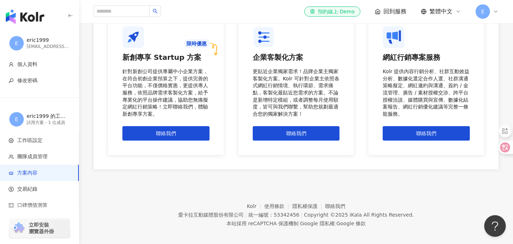
scroll to position [653, 0]
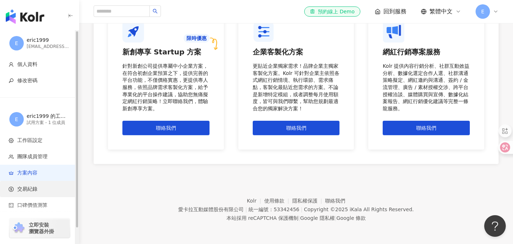
click at [41, 191] on span "交易紀錄" at bounding box center [41, 188] width 64 height 7
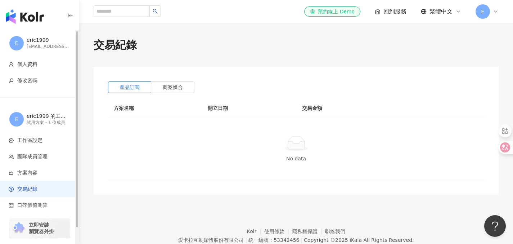
click at [35, 18] on img "button" at bounding box center [25, 16] width 39 height 14
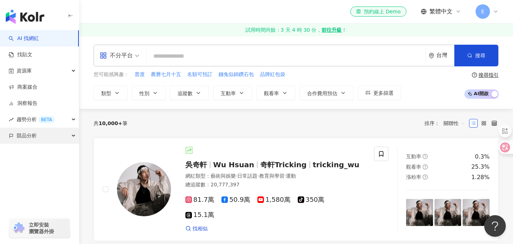
click at [51, 136] on div "競品分析" at bounding box center [39, 135] width 79 height 16
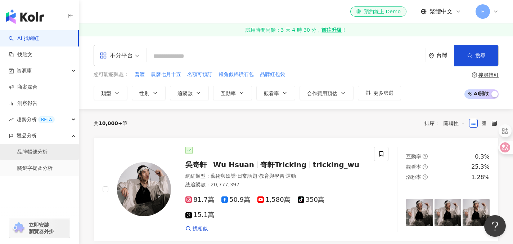
click at [46, 152] on link "品牌帳號分析" at bounding box center [32, 151] width 30 height 7
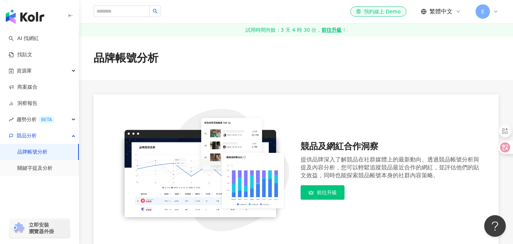
click at [493, 10] on icon at bounding box center [496, 12] width 6 height 6
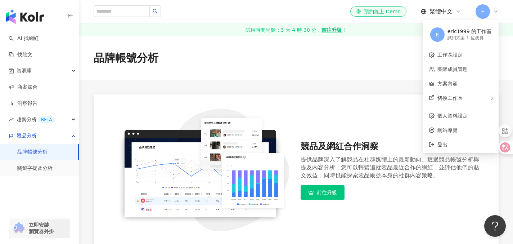
click at [488, 11] on span "E" at bounding box center [482, 11] width 14 height 14
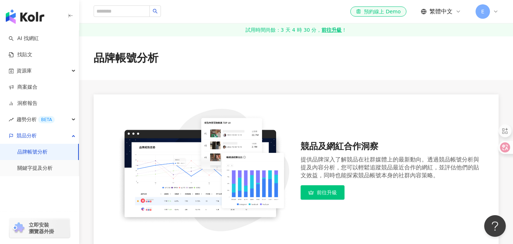
click at [32, 14] on img "button" at bounding box center [25, 16] width 39 height 14
